Goal: Use online tool/utility

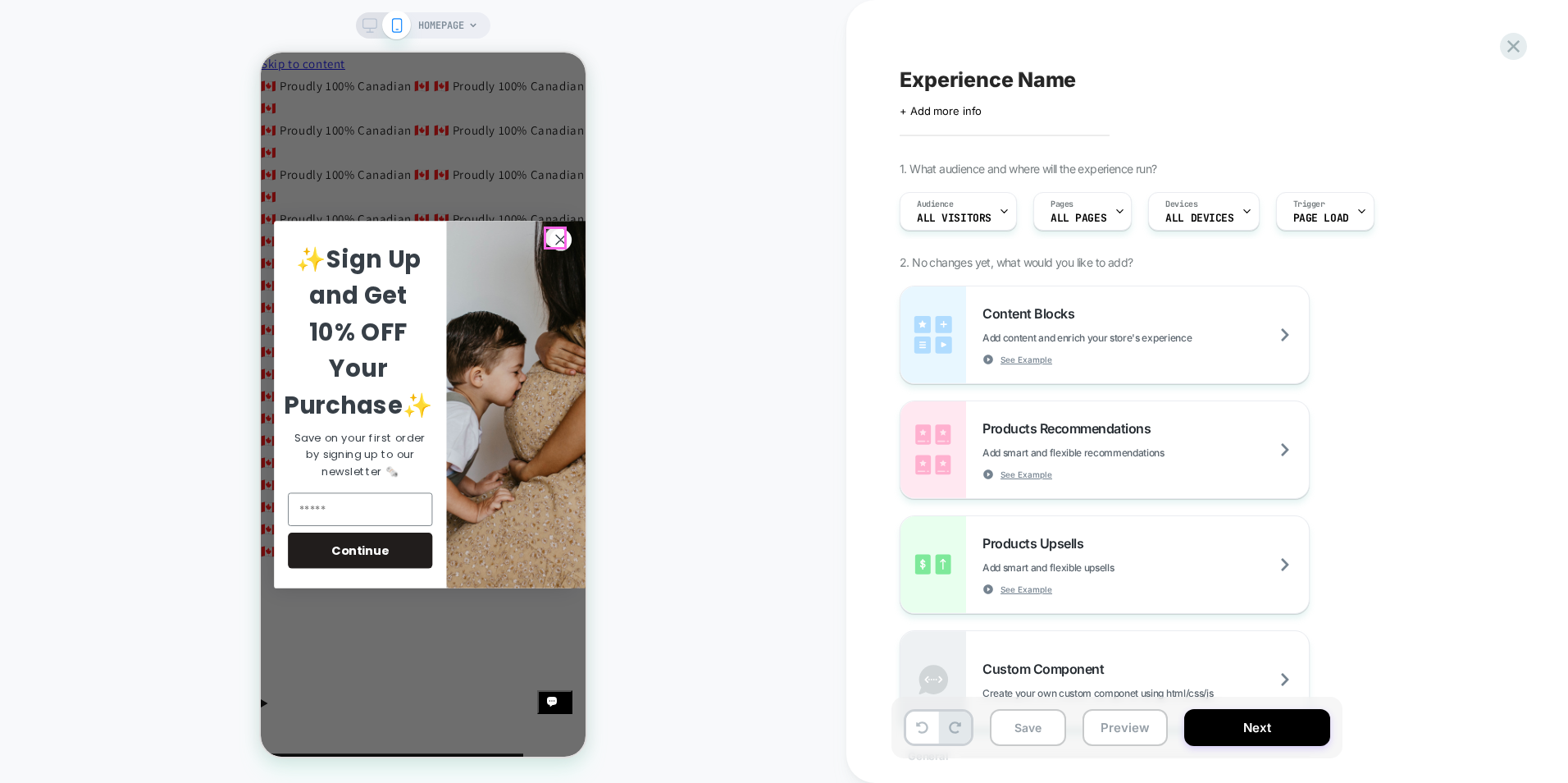
click at [554, 242] on circle "Close dialog" at bounding box center [561, 240] width 22 height 22
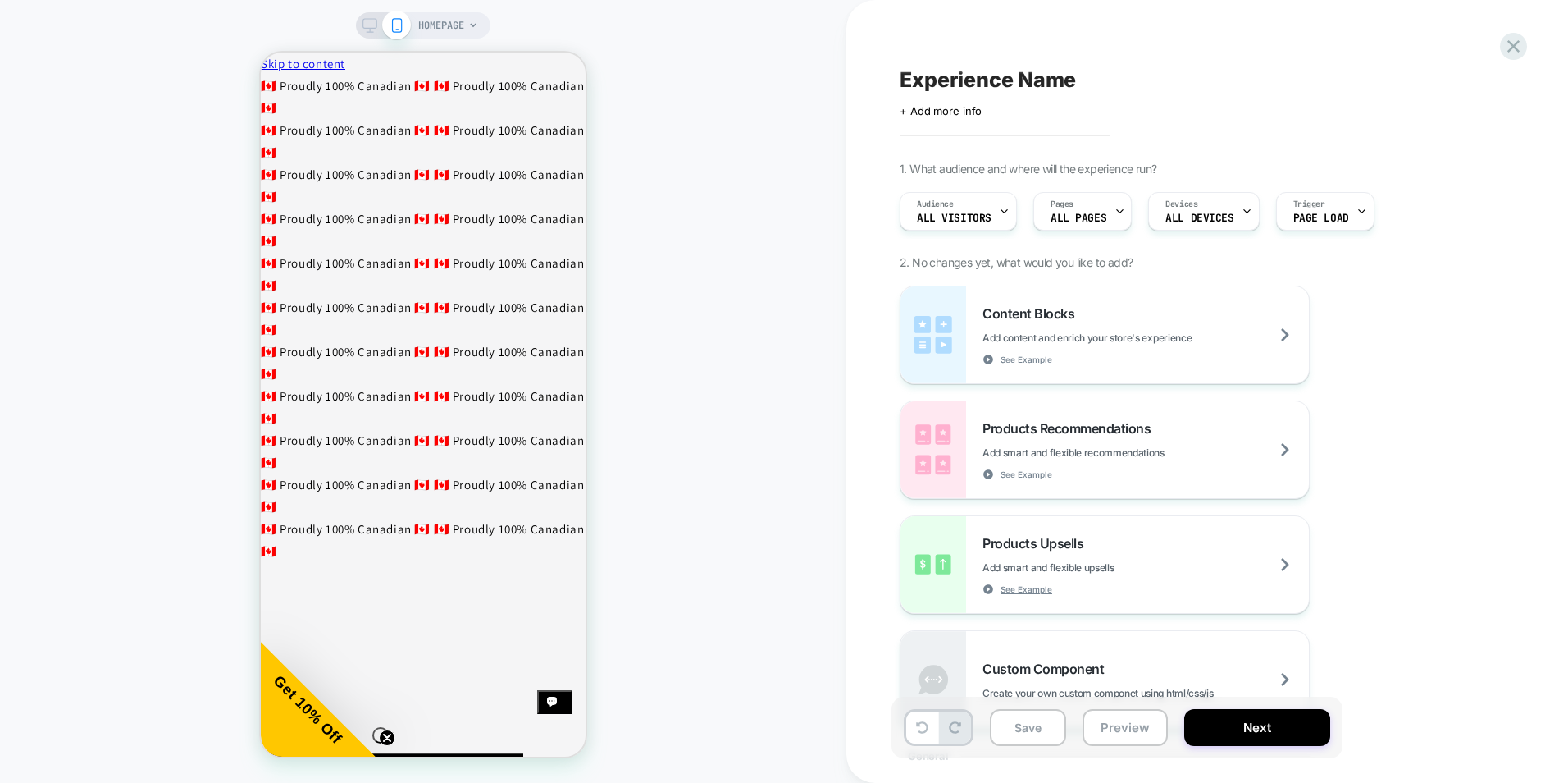
click at [460, 27] on span "HOMEPAGE" at bounding box center [441, 25] width 46 height 26
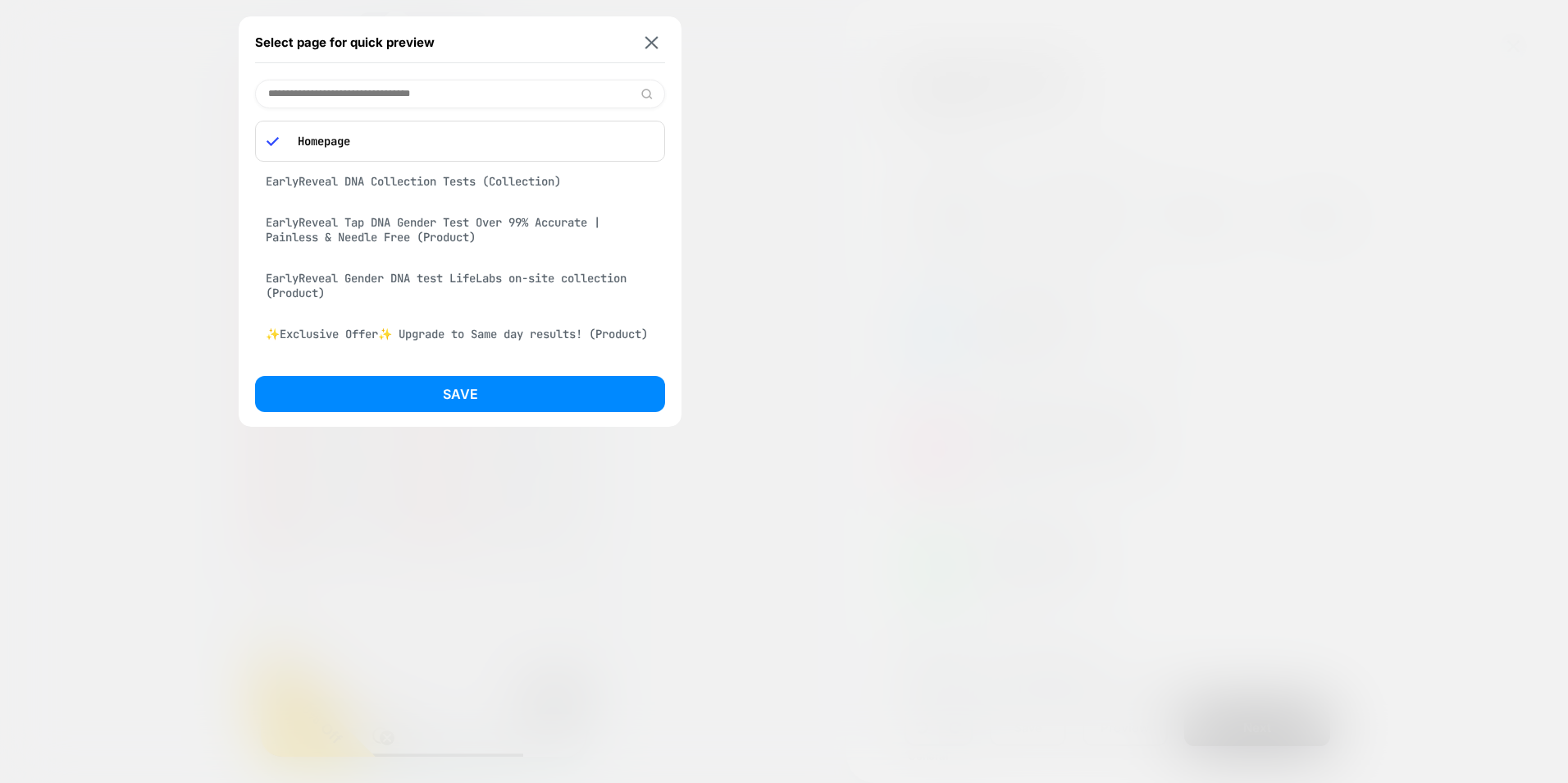
click at [417, 90] on input at bounding box center [460, 94] width 410 height 29
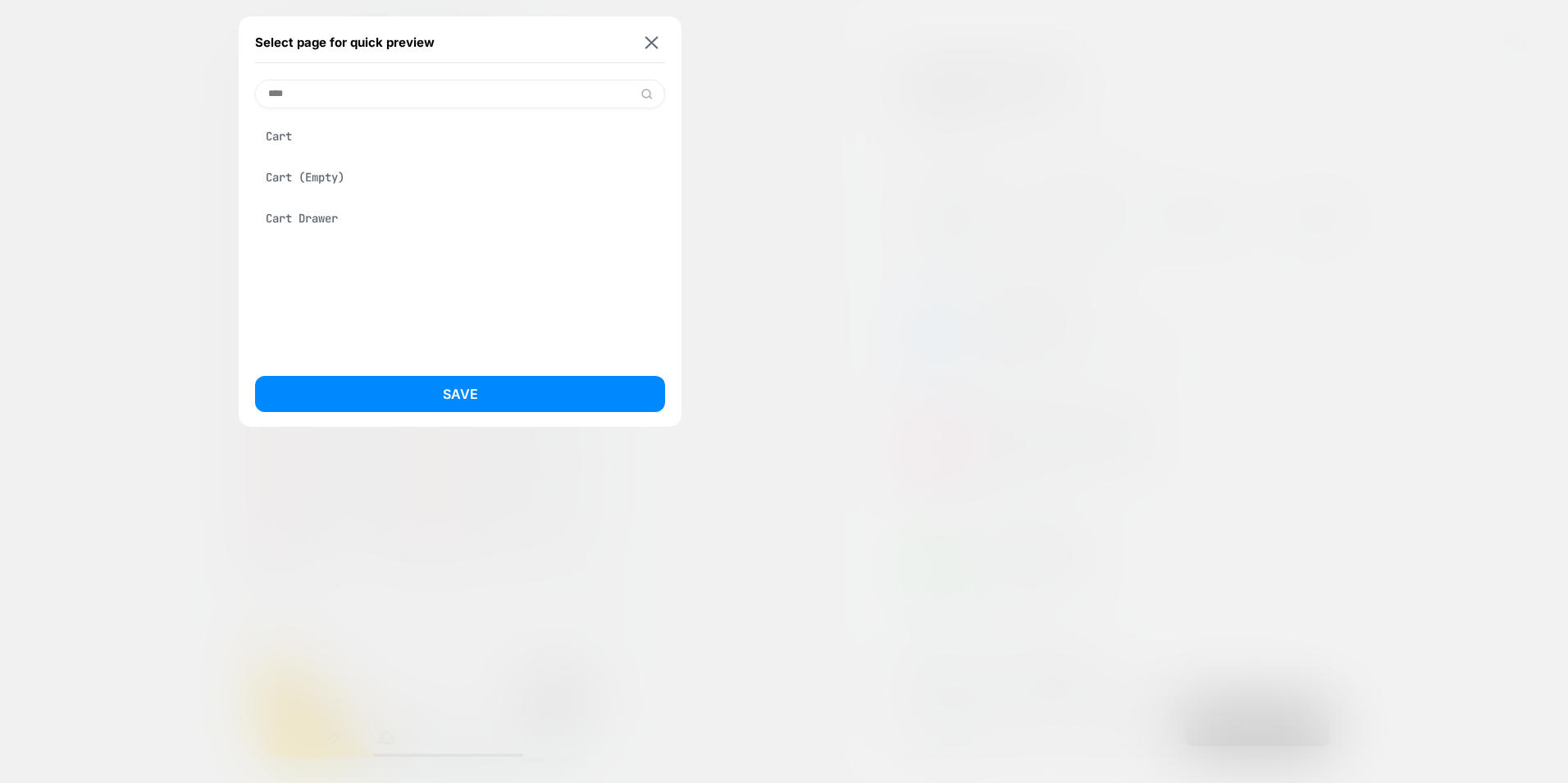
type input "****"
click at [320, 221] on div "Cart Drawer" at bounding box center [460, 218] width 410 height 31
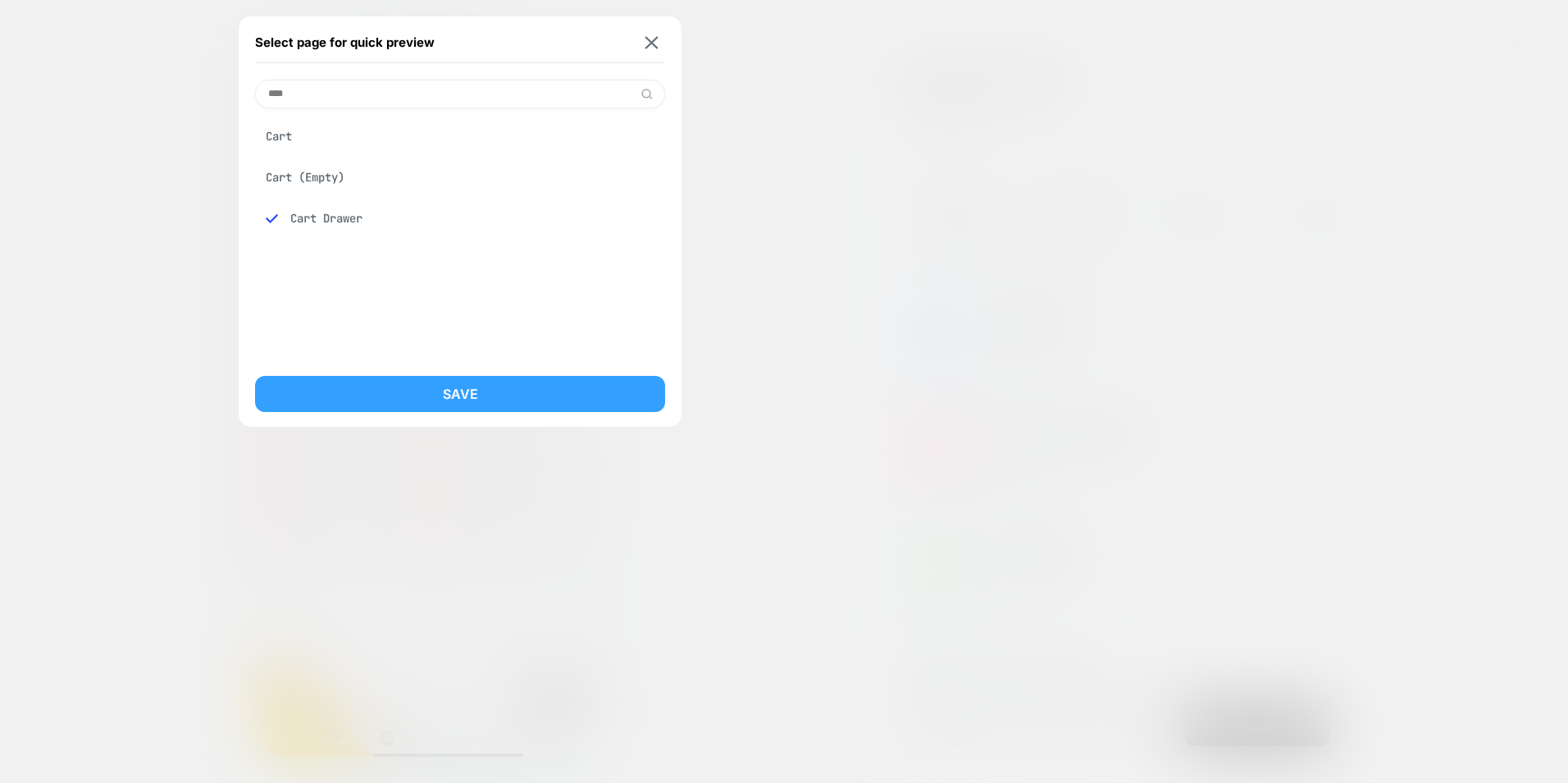
click at [456, 394] on button "Save" at bounding box center [460, 393] width 410 height 36
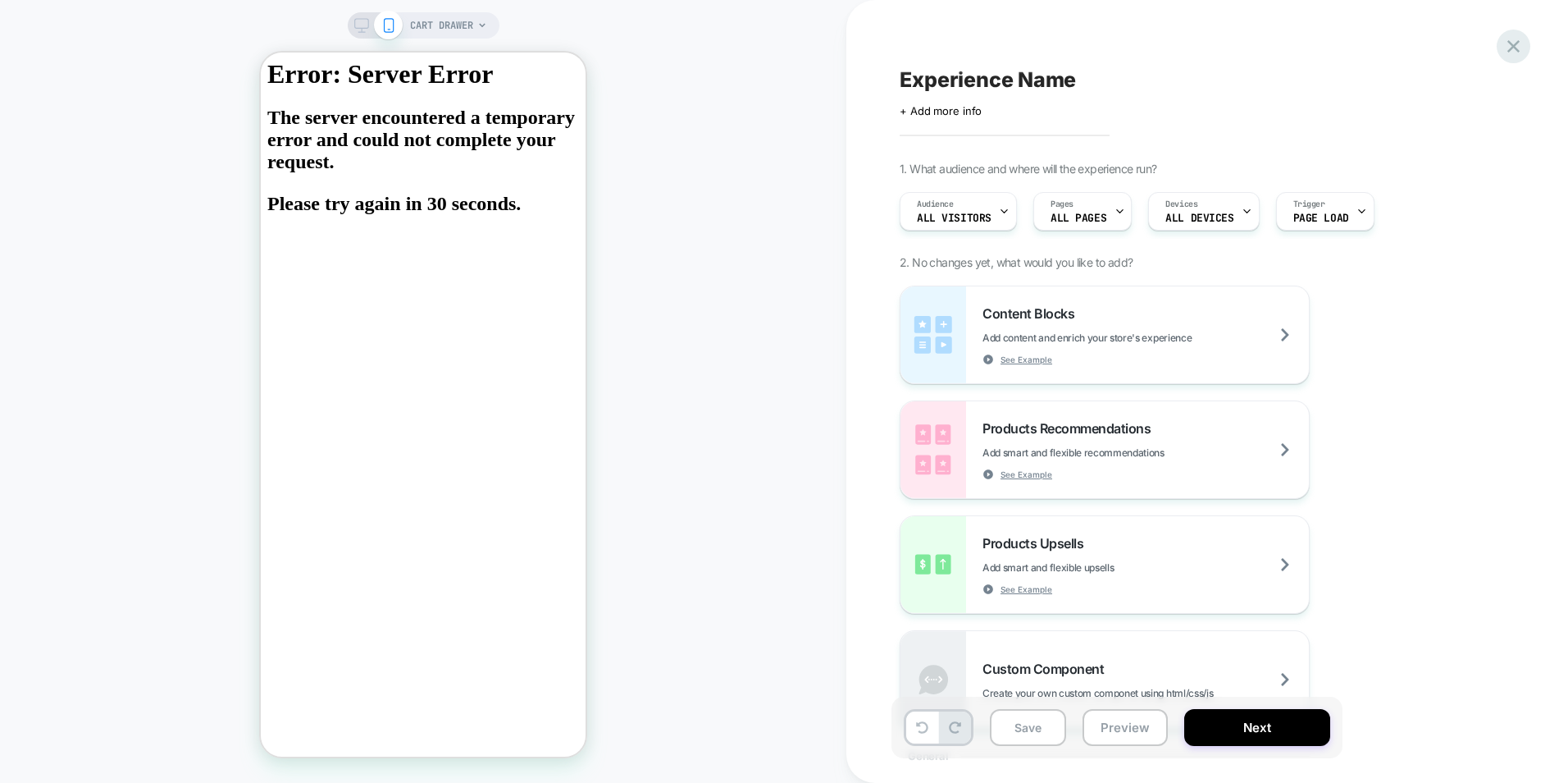
click at [1518, 46] on icon at bounding box center [1514, 46] width 22 height 22
